Goal: Task Accomplishment & Management: Use online tool/utility

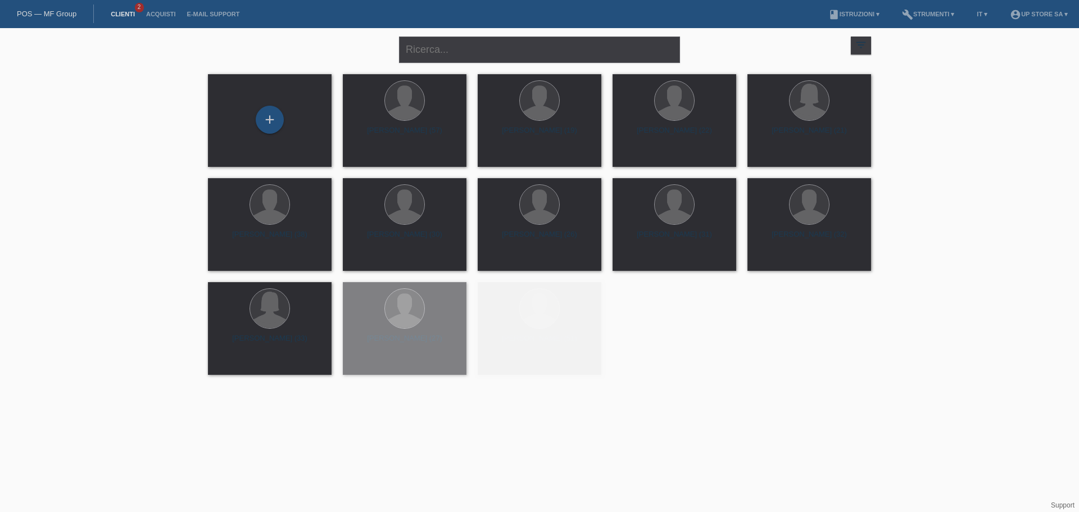
click at [126, 15] on link "Clienti" at bounding box center [122, 14] width 35 height 7
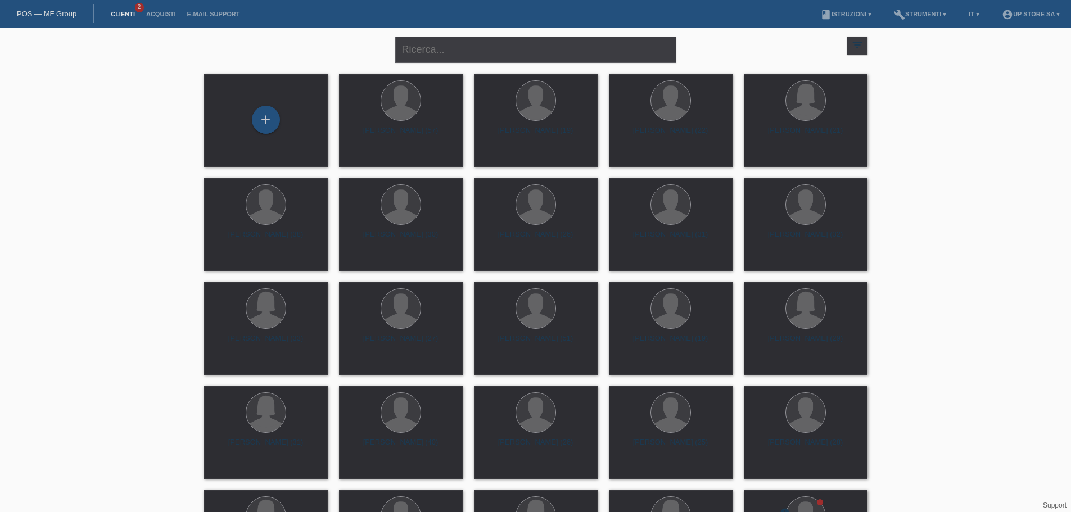
click at [507, 28] on div "close" at bounding box center [535, 48] width 281 height 40
click at [502, 42] on input "text" at bounding box center [535, 50] width 281 height 26
type input "marc"
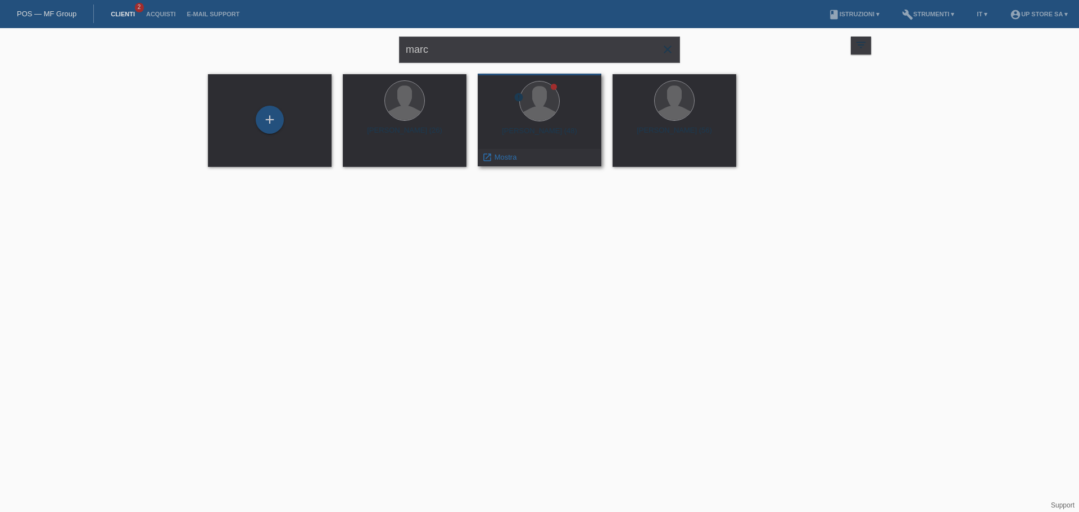
click at [507, 155] on span "Mostra" at bounding box center [506, 157] width 22 height 8
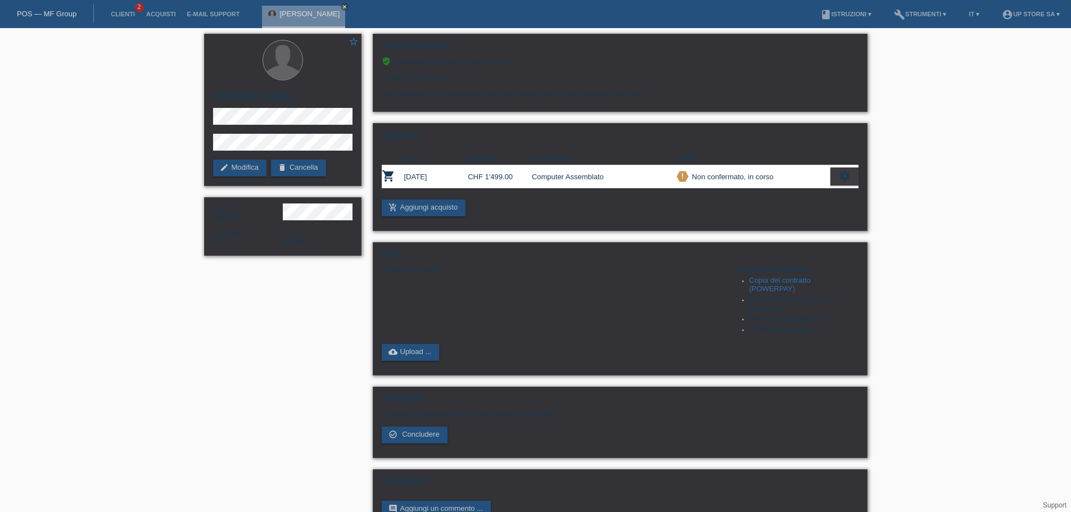
scroll to position [31, 0]
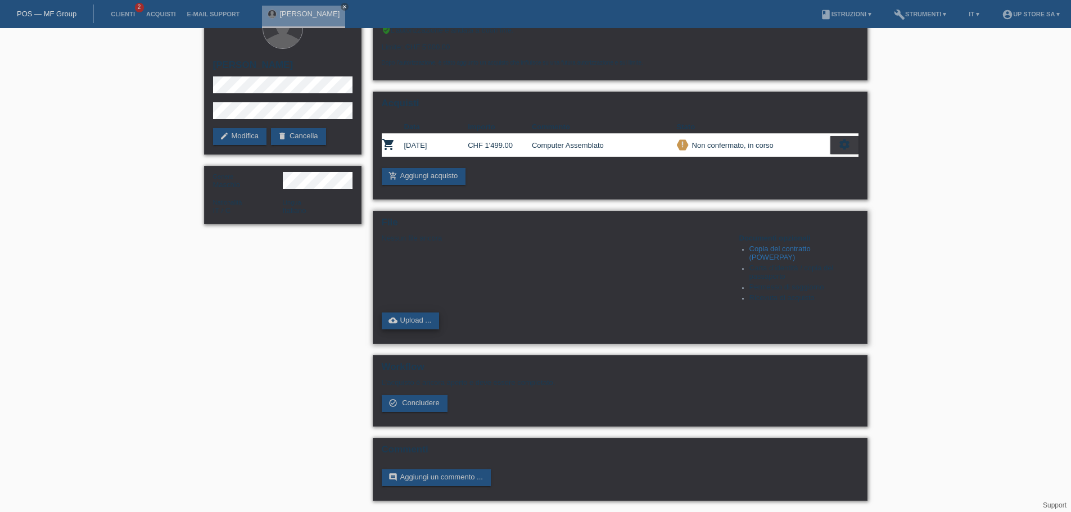
click at [417, 324] on link "cloud_upload Upload ..." at bounding box center [411, 321] width 58 height 17
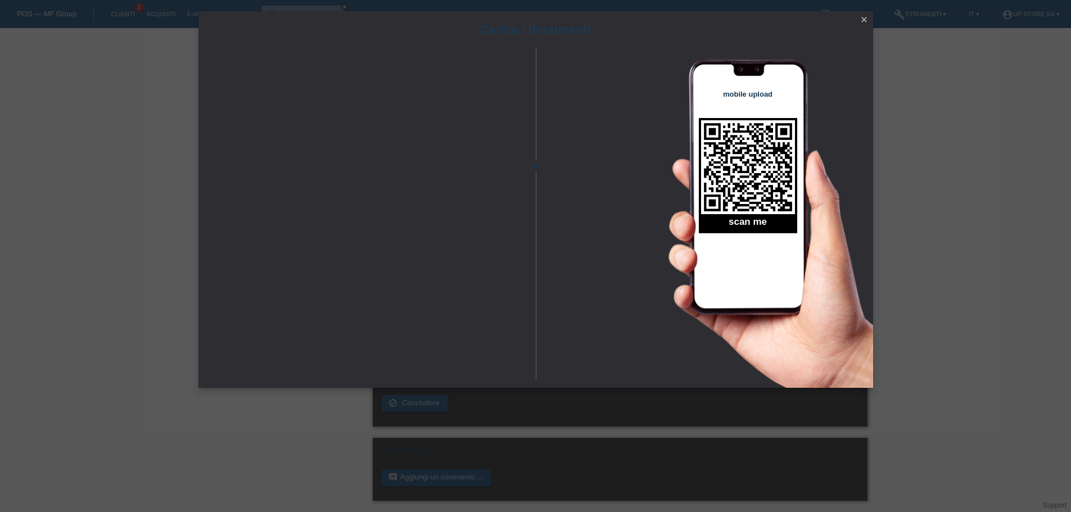
click at [864, 18] on icon "close" at bounding box center [864, 19] width 9 height 9
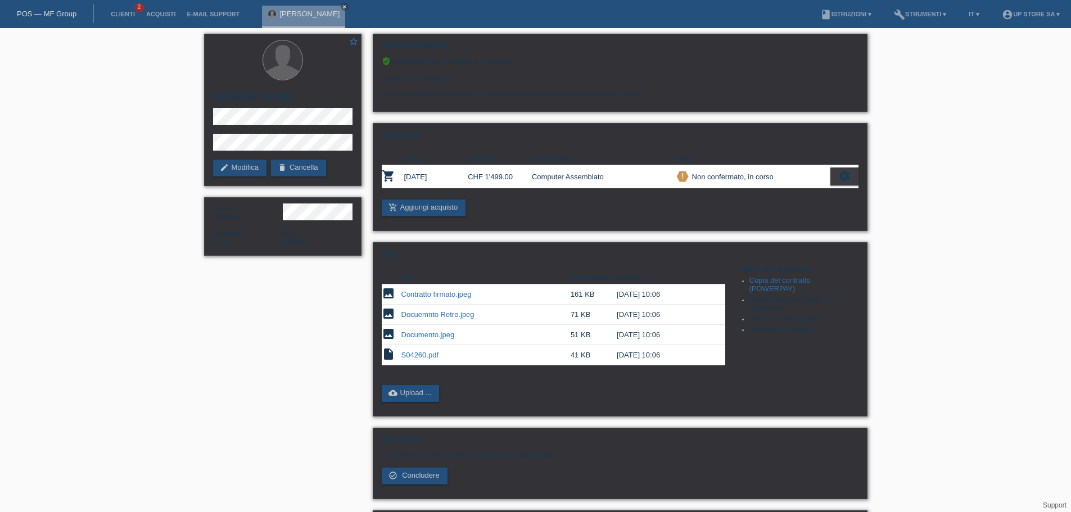
scroll to position [31, 0]
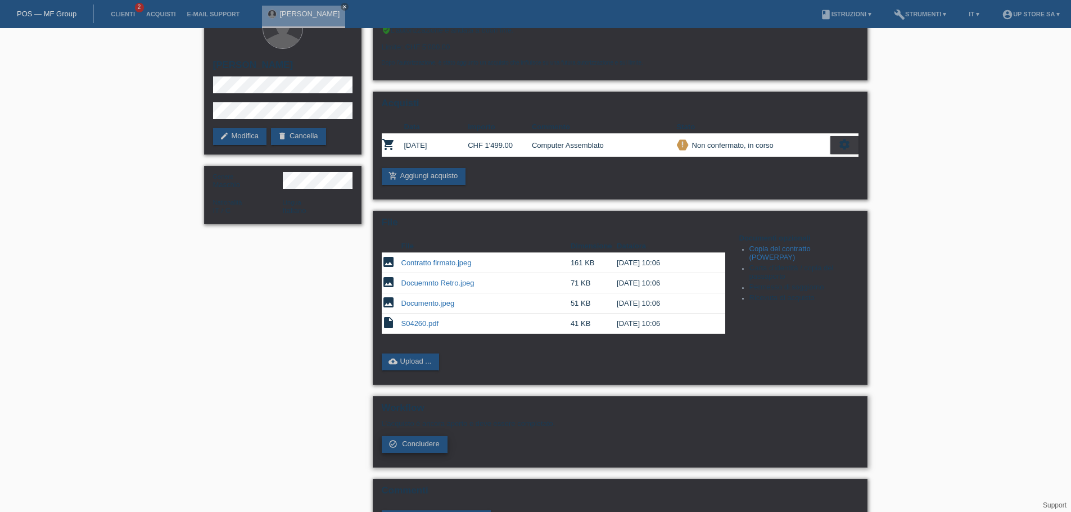
click at [428, 444] on span "Concludere" at bounding box center [421, 444] width 38 height 8
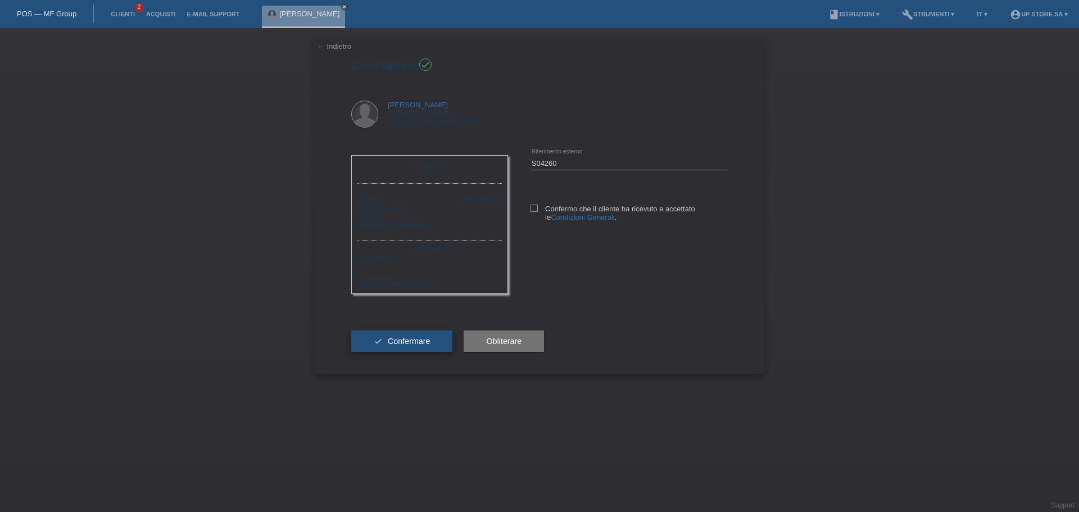
click at [418, 346] on button "check Confermare" at bounding box center [401, 341] width 101 height 21
click at [532, 206] on icon at bounding box center [534, 208] width 7 height 7
click at [532, 206] on input "Confermo che il cliente ha ricevuto e accettato le Condizioni Generali ." at bounding box center [534, 208] width 7 height 7
checkbox input "true"
click at [404, 343] on span "Confermare" at bounding box center [409, 341] width 43 height 9
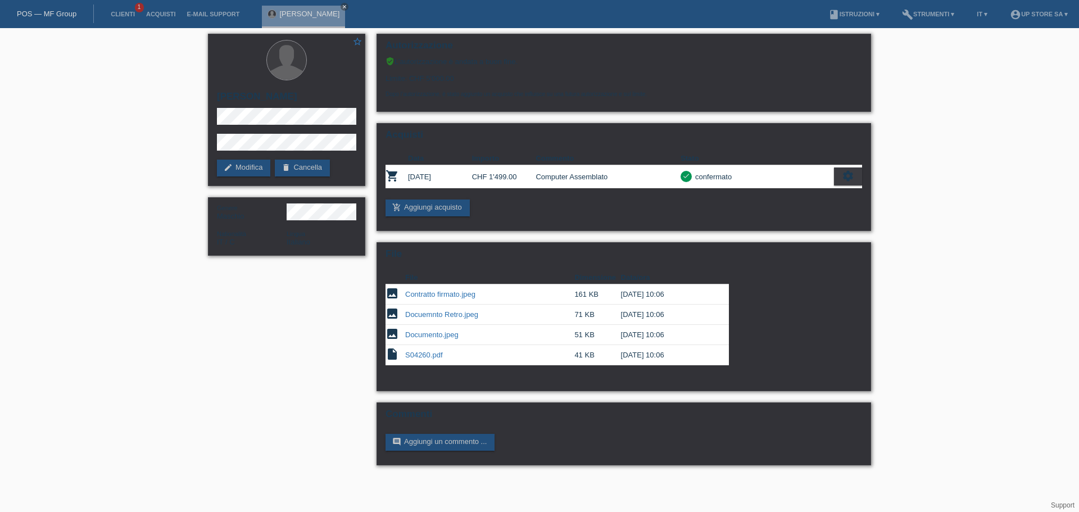
click at [128, 6] on li "Clienti 1" at bounding box center [122, 14] width 35 height 29
click at [128, 14] on link "Clienti" at bounding box center [122, 14] width 35 height 7
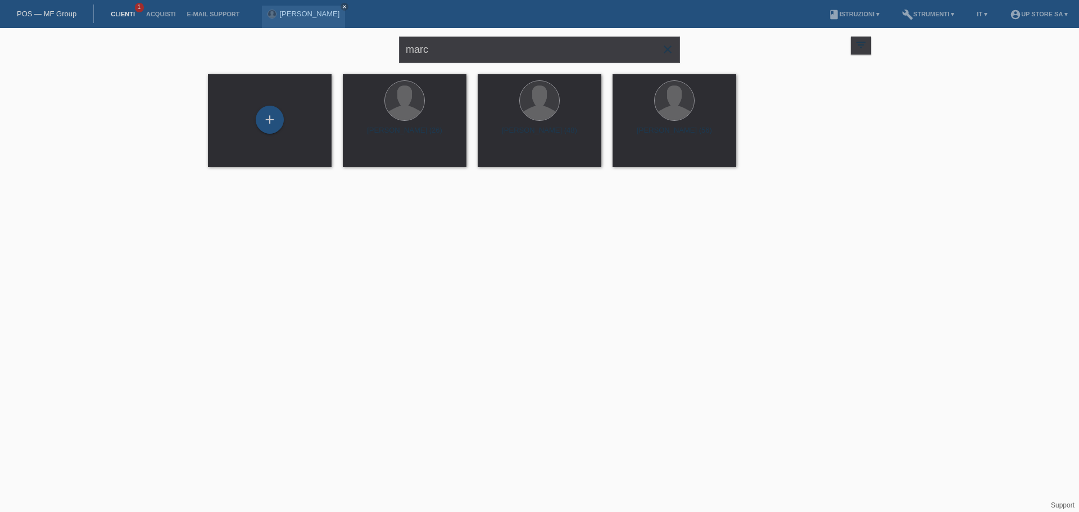
click at [676, 51] on span "close" at bounding box center [668, 50] width 22 height 17
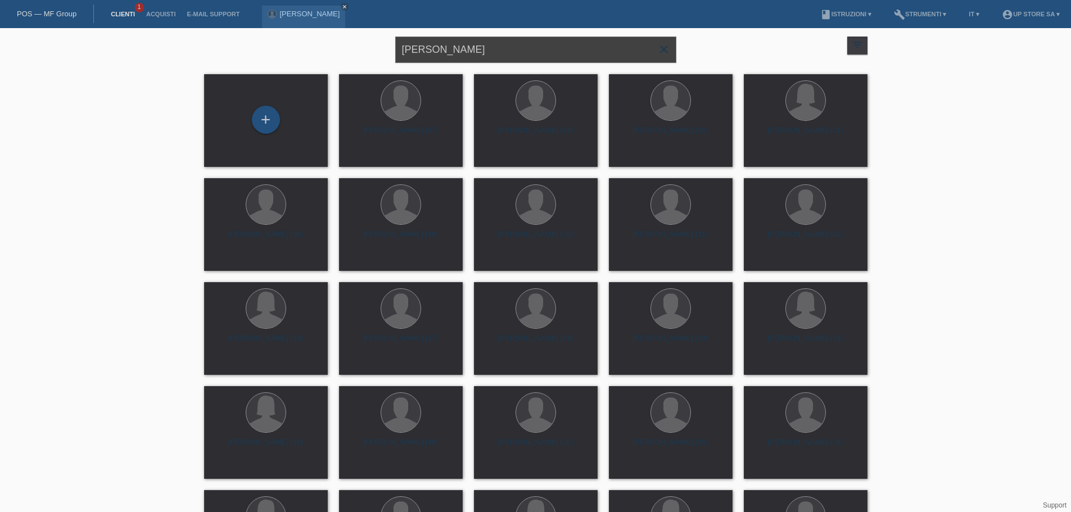
type input "victor"
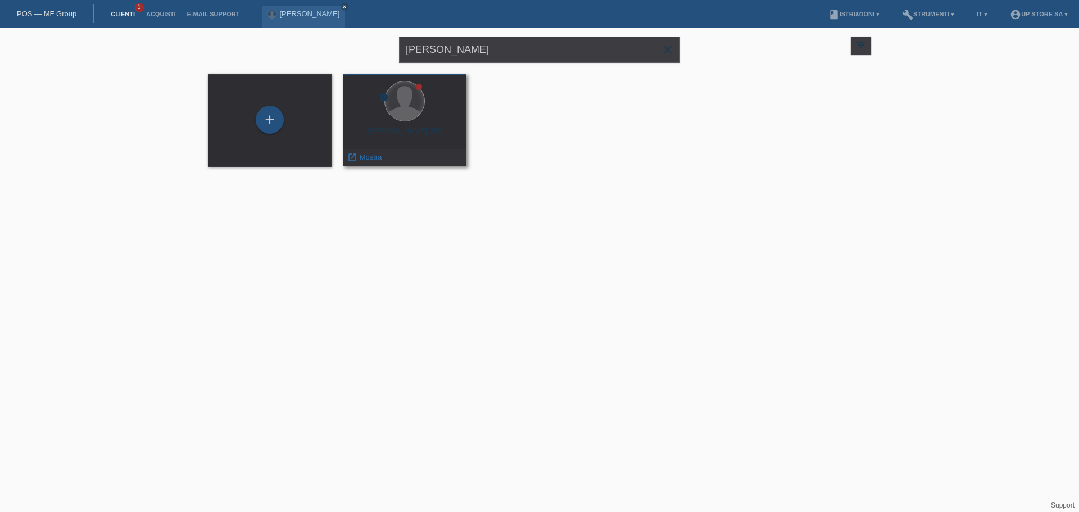
click at [396, 120] on div at bounding box center [405, 101] width 40 height 40
click at [373, 155] on span "Mostra" at bounding box center [371, 157] width 22 height 8
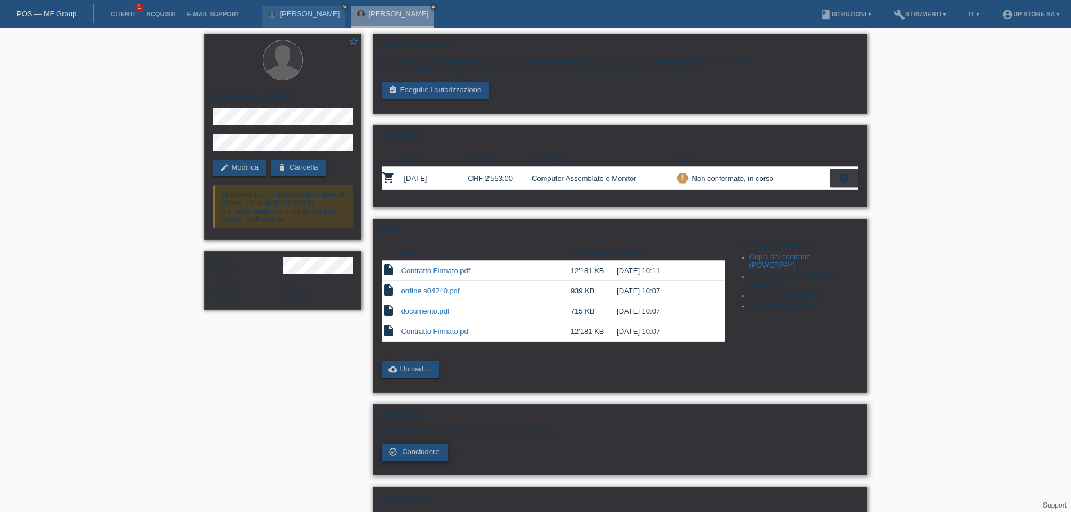
click at [428, 455] on span "Concludere" at bounding box center [421, 452] width 38 height 8
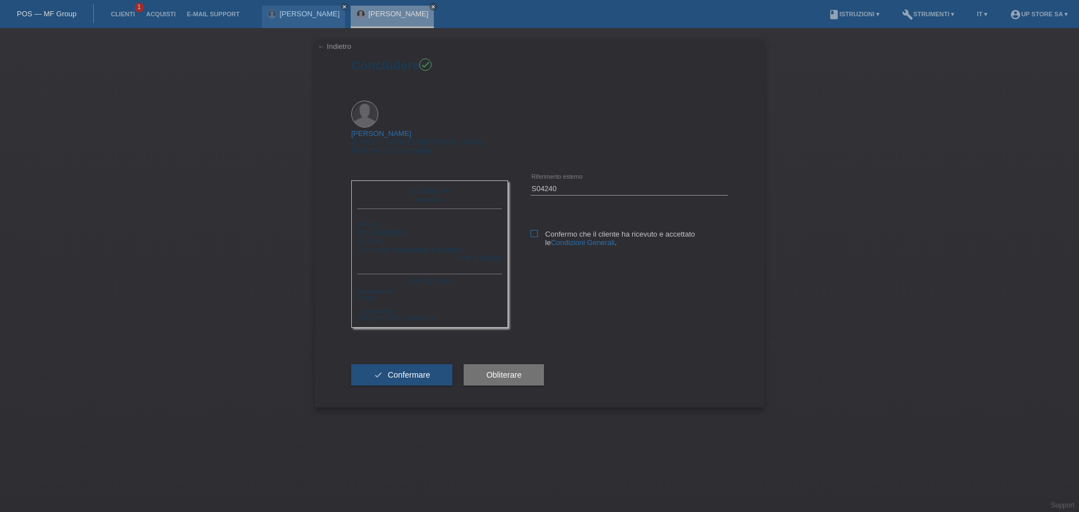
click at [541, 230] on label "Confermo che il cliente ha ricevuto e accettato le Condizioni Generali ." at bounding box center [629, 238] width 197 height 17
click at [538, 230] on input "Confermo che il cliente ha ricevuto e accettato le Condizioni Generali ." at bounding box center [534, 233] width 7 height 7
checkbox input "true"
click at [403, 370] on span "Confermare" at bounding box center [409, 374] width 43 height 9
